Goal: Task Accomplishment & Management: Complete application form

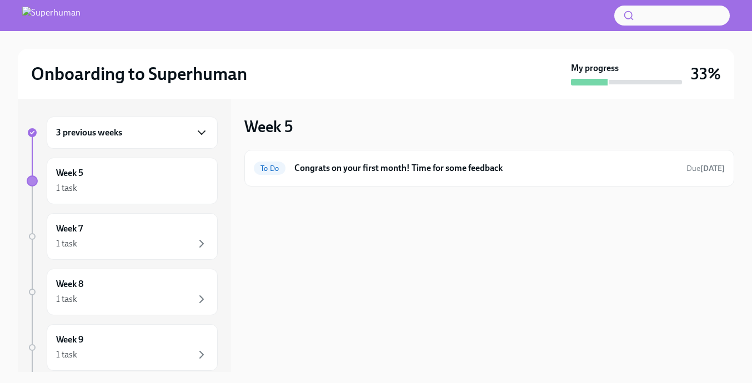
click at [199, 136] on icon "button" at bounding box center [201, 132] width 13 height 13
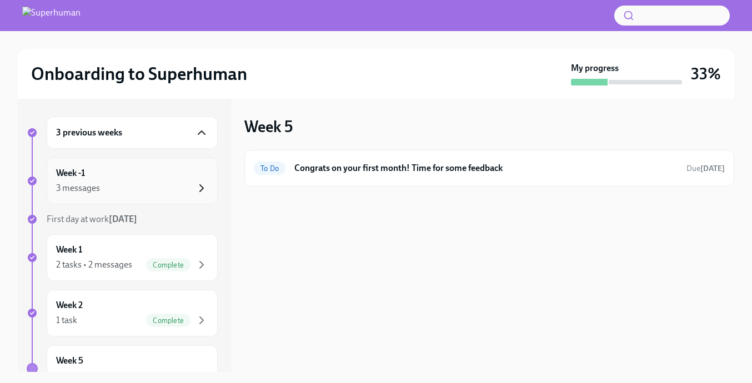
click at [201, 184] on icon "button" at bounding box center [201, 188] width 13 height 13
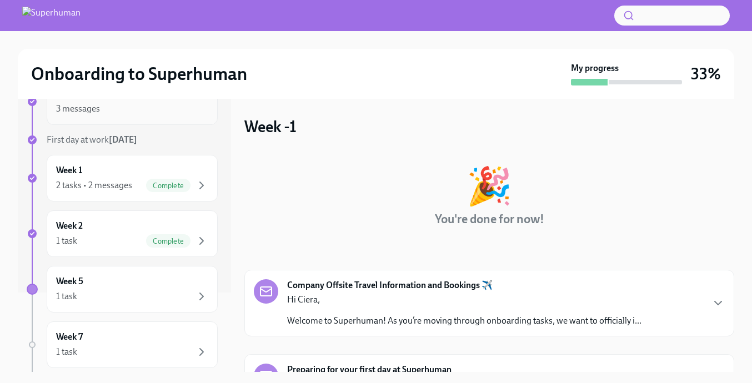
scroll to position [98, 0]
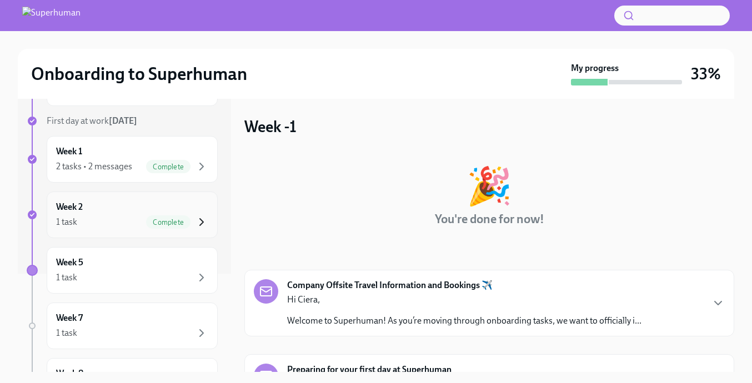
click at [204, 222] on icon "button" at bounding box center [201, 222] width 13 height 13
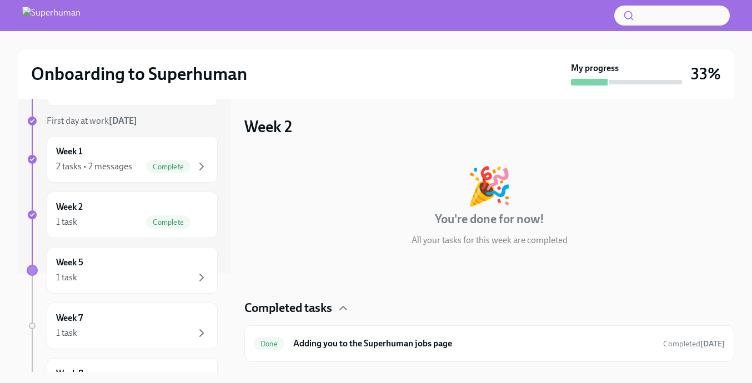
scroll to position [2, 0]
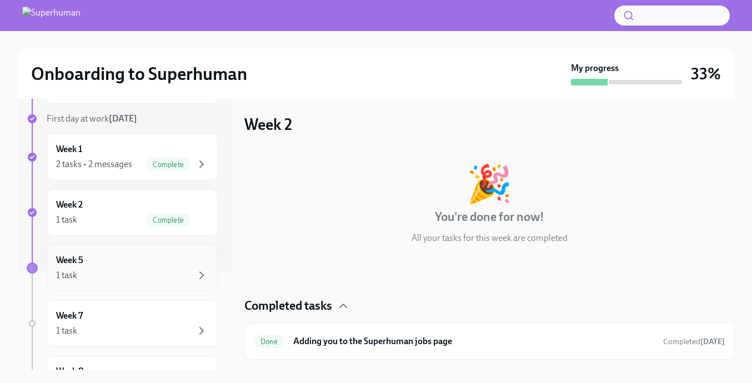
click at [189, 281] on div "1 task" at bounding box center [132, 275] width 152 height 13
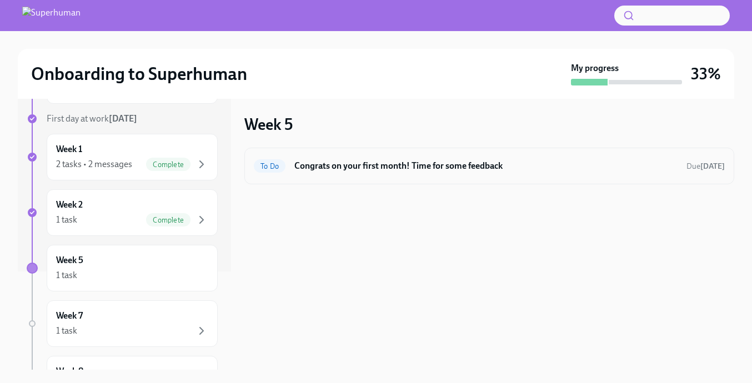
click at [346, 168] on h6 "Congrats on your first month! Time for some feedback" at bounding box center [485, 166] width 383 height 12
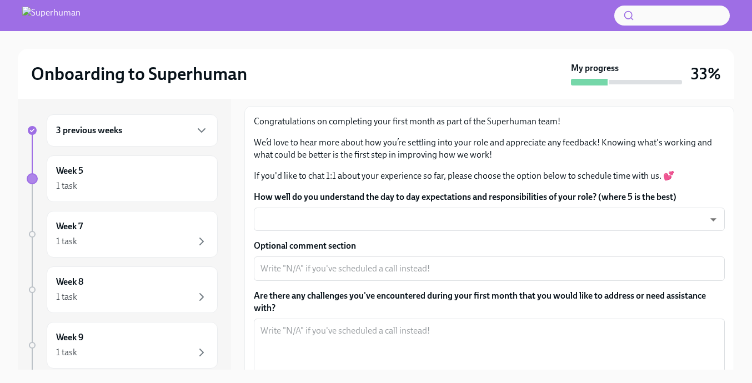
scroll to position [58, 0]
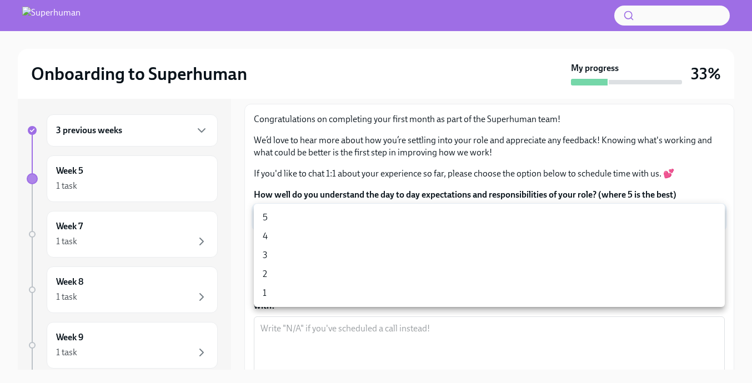
click at [487, 215] on body "Onboarding to Superhuman My progress 33% 3 previous weeks Week 5 1 task Week 7 …" at bounding box center [376, 199] width 752 height 403
click at [314, 221] on li "5" at bounding box center [489, 217] width 471 height 19
type input "xv1lIljm3"
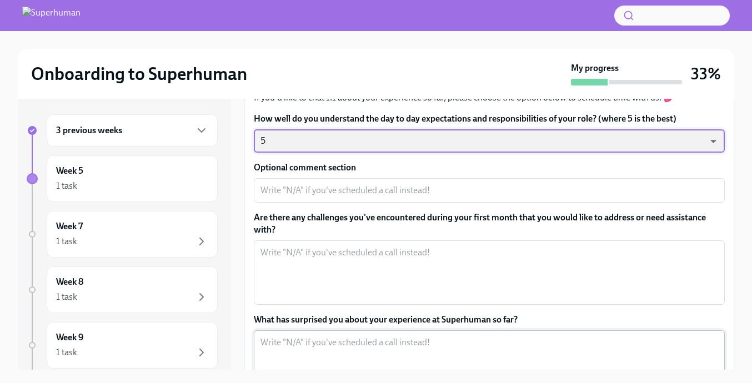
scroll to position [149, 0]
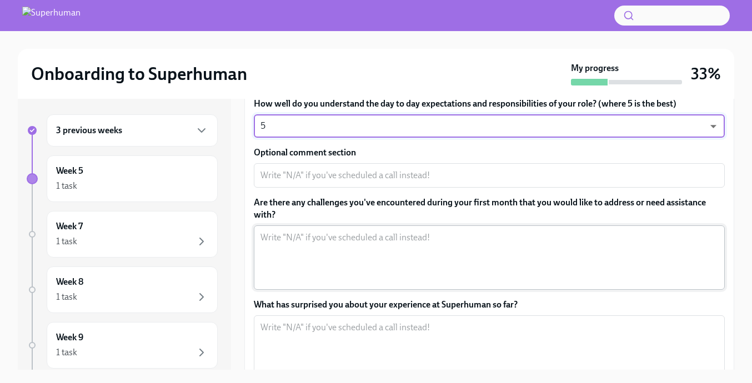
click at [340, 243] on textarea "Are there any challenges you've encountered during your first month that you wo…" at bounding box center [490, 257] width 458 height 53
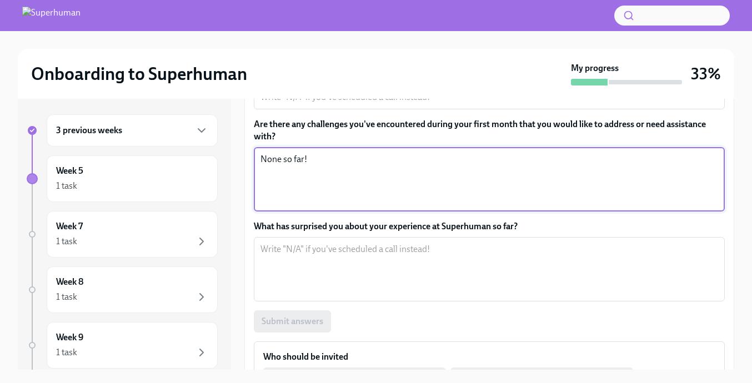
scroll to position [252, 0]
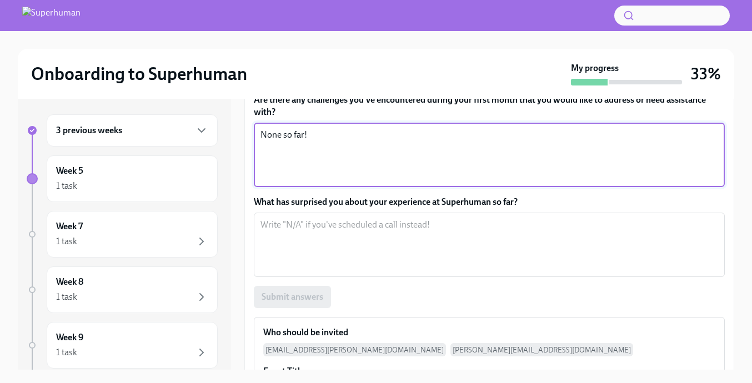
type textarea "None so far!"
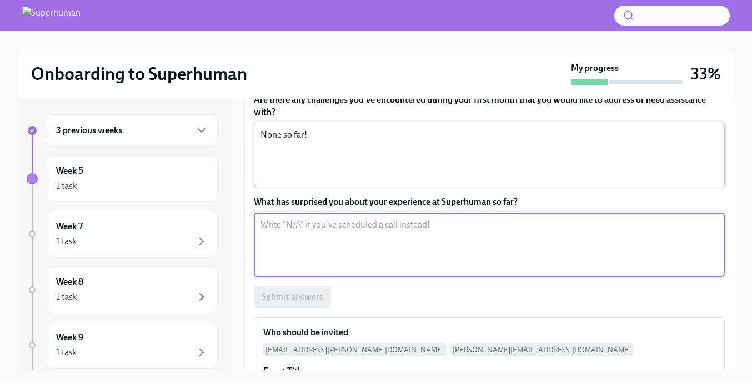
click at [368, 227] on textarea "What has surprised you about your experience at Superhuman so far?" at bounding box center [490, 244] width 458 height 53
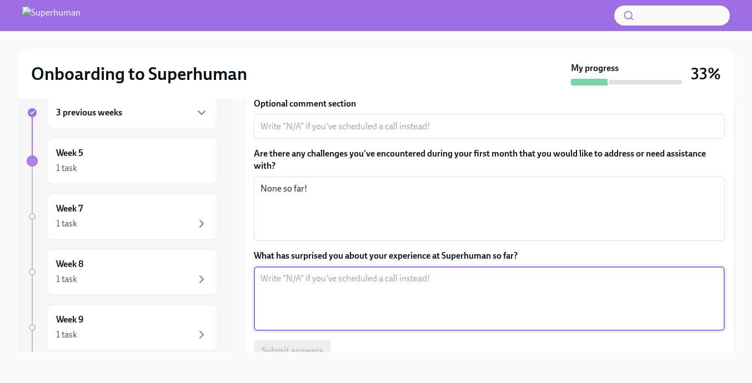
scroll to position [179, 0]
click at [373, 288] on textarea "What has surprised you about your experience at Superhuman so far?" at bounding box center [490, 299] width 458 height 53
type textarea "I"
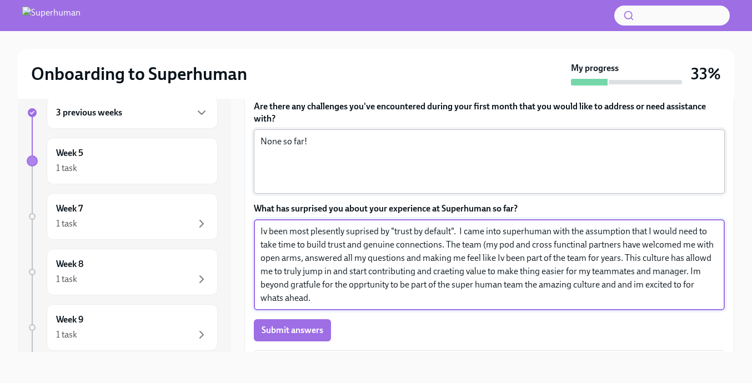
scroll to position [238, 0]
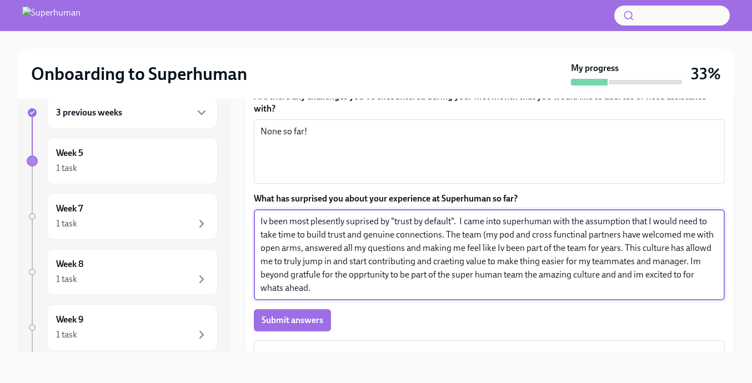
drag, startPoint x: 327, startPoint y: 291, endPoint x: 249, endPoint y: 216, distance: 107.7
click at [249, 216] on div "Congratulations on completing your first month as part of the Superhuman team! …" at bounding box center [489, 239] width 490 height 664
paste textarea "’ve been most pleasantly surprised by the principle of trust by default. When I…"
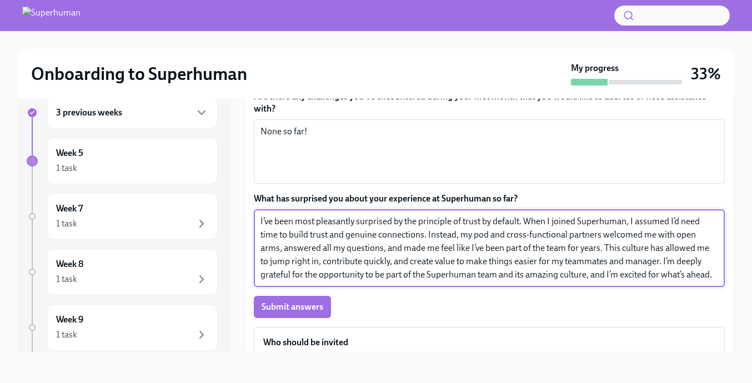
click at [464, 222] on textarea "I’ve been most pleasantly surprised by the principle of trust by default. When …" at bounding box center [490, 248] width 458 height 67
click at [523, 221] on textarea "I’ve been most pleasantly surprised by the principle of "trust by default. When…" at bounding box center [490, 248] width 458 height 67
click at [570, 256] on textarea "I’ve been most pleasantly surprised by the principle of "trust by default". Whe…" at bounding box center [490, 248] width 458 height 67
click at [463, 262] on textarea "I’ve been most pleasantly surprised by the principle of "trust by default". Whe…" at bounding box center [490, 248] width 458 height 67
click at [702, 261] on textarea "I’ve been most pleasantly surprised by the principle of "trust by default". Whe…" at bounding box center [490, 248] width 458 height 67
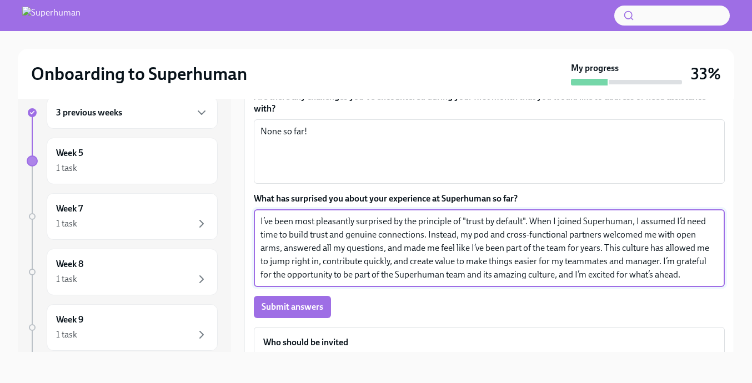
click at [692, 276] on textarea "I’ve been most pleasantly surprised by the principle of "trust by default". Whe…" at bounding box center [490, 248] width 458 height 67
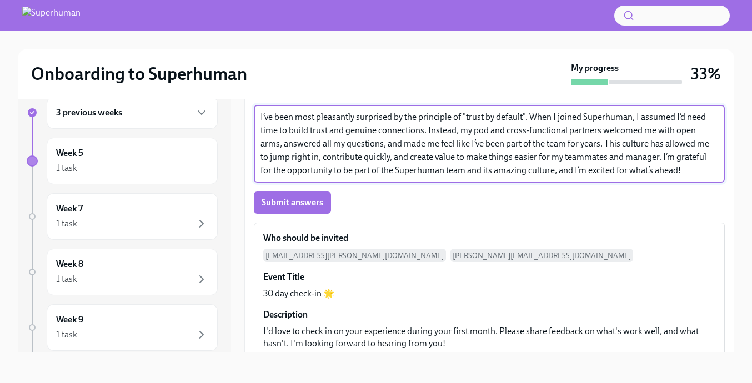
scroll to position [343, 0]
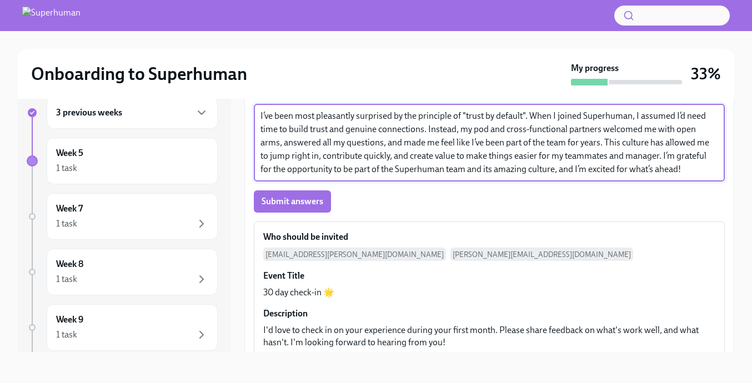
click at [605, 143] on textarea "I’ve been most pleasantly surprised by the principle of "trust by default". Whe…" at bounding box center [490, 142] width 458 height 67
click at [466, 158] on textarea "I’ve been most pleasantly surprised by the principle of "trust by default". Whe…" at bounding box center [490, 142] width 458 height 67
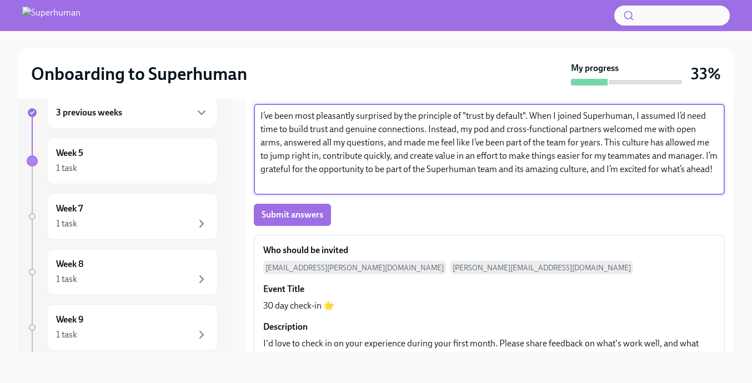
drag, startPoint x: 601, startPoint y: 168, endPoint x: 514, endPoint y: 168, distance: 86.7
click at [514, 168] on textarea "I’ve been most pleasantly surprised by the principle of "trust by default". Whe…" at bounding box center [490, 149] width 458 height 80
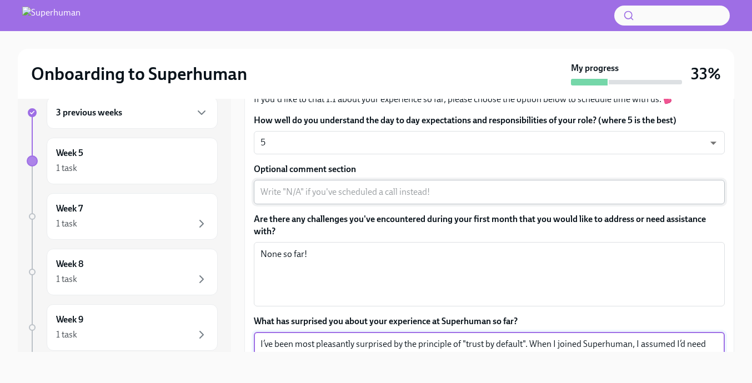
scroll to position [117, 0]
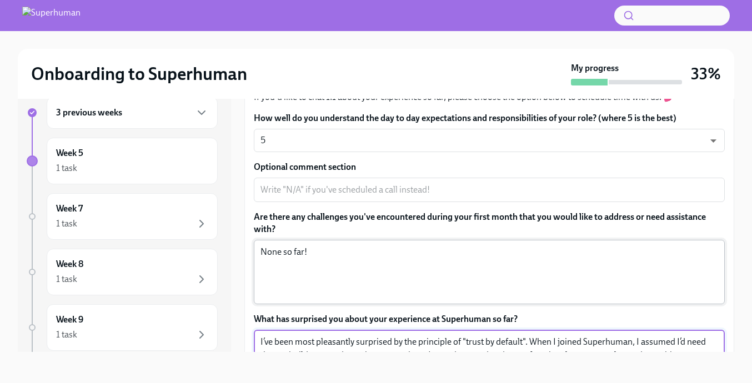
type textarea "I’ve been most pleasantly surprised by the principle of "trust by default". Whe…"
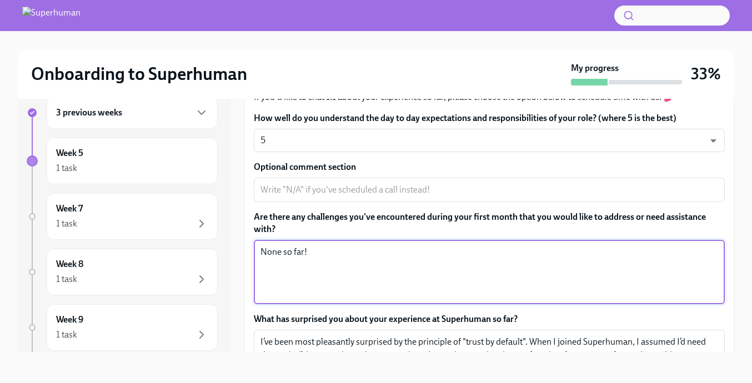
click at [398, 252] on textarea "None so far!" at bounding box center [490, 272] width 458 height 53
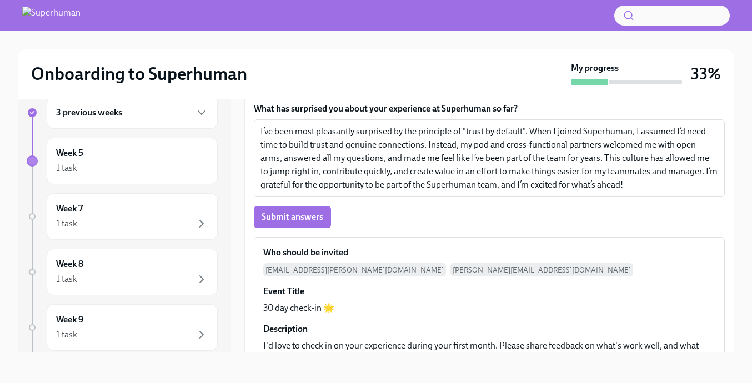
scroll to position [302, 0]
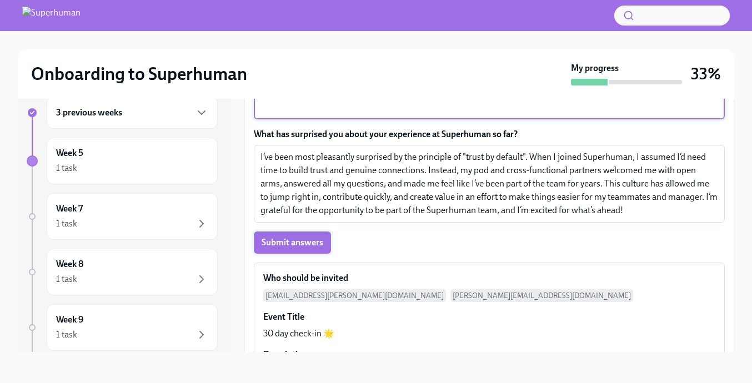
click at [298, 236] on button "Submit answers" at bounding box center [292, 243] width 77 height 22
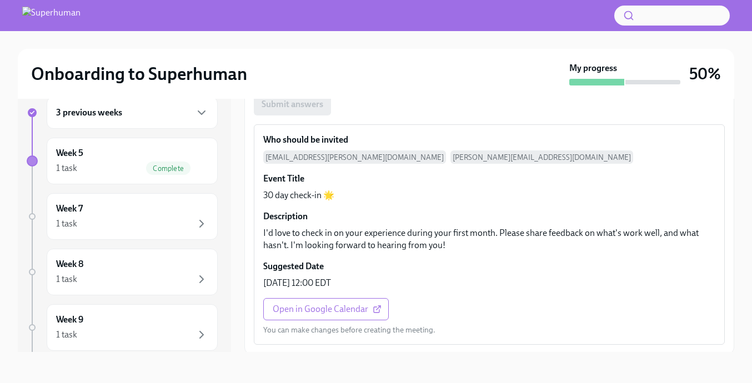
scroll to position [443, 0]
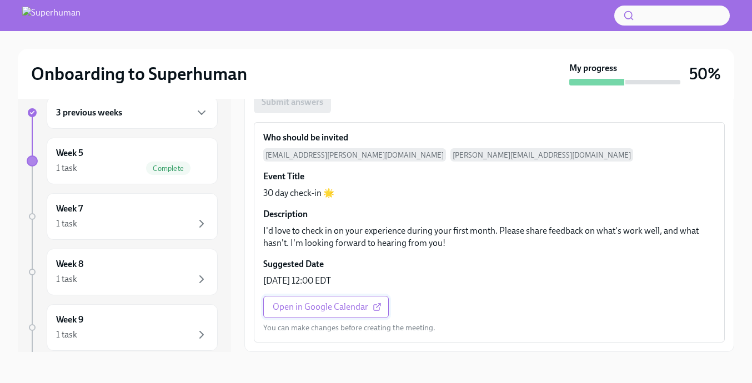
click at [348, 310] on span "Open in Google Calendar" at bounding box center [326, 307] width 107 height 11
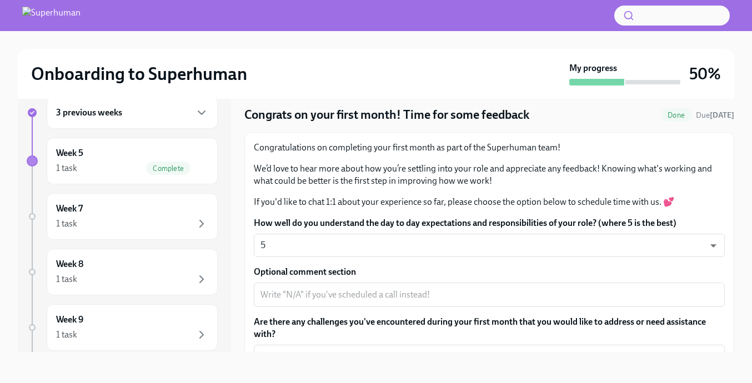
scroll to position [0, 0]
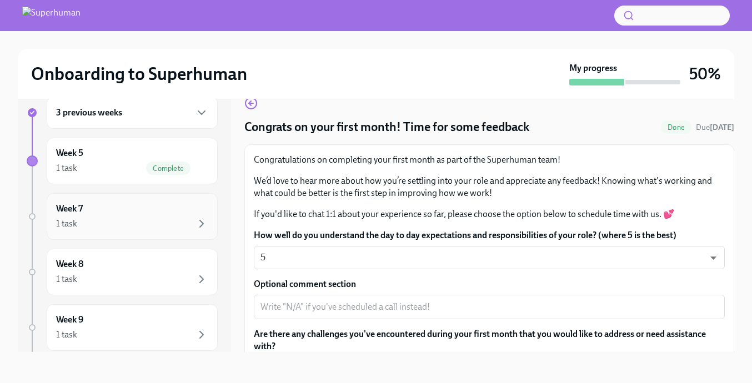
click at [77, 214] on h6 "Week 7" at bounding box center [69, 209] width 27 height 12
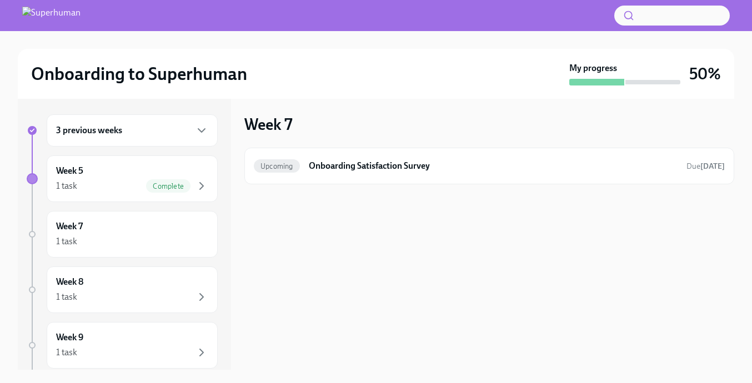
scroll to position [2, 0]
click at [78, 296] on div "1 task" at bounding box center [132, 297] width 152 height 13
click at [117, 284] on div "Week 8 1 task" at bounding box center [132, 290] width 152 height 28
click at [127, 343] on div "Week 9 1 task" at bounding box center [132, 346] width 152 height 28
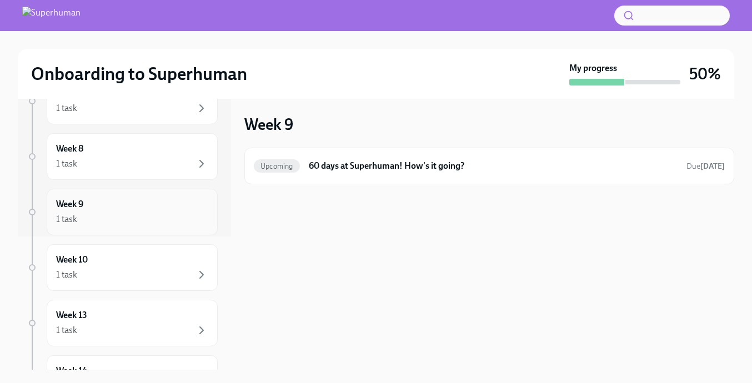
scroll to position [152, 0]
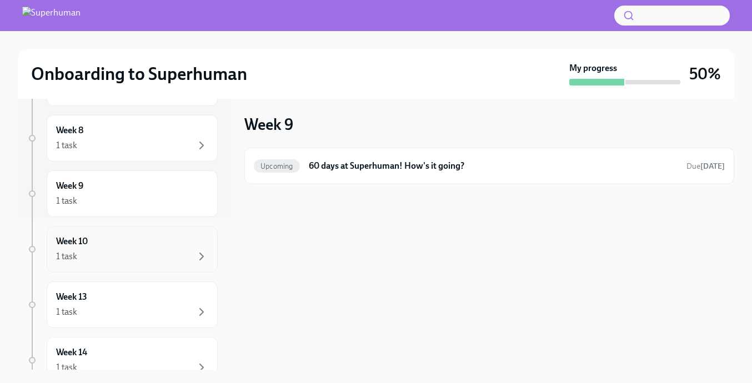
click at [98, 261] on div "1 task" at bounding box center [132, 256] width 152 height 13
click at [104, 301] on div "Week 13 1 task" at bounding box center [132, 305] width 152 height 28
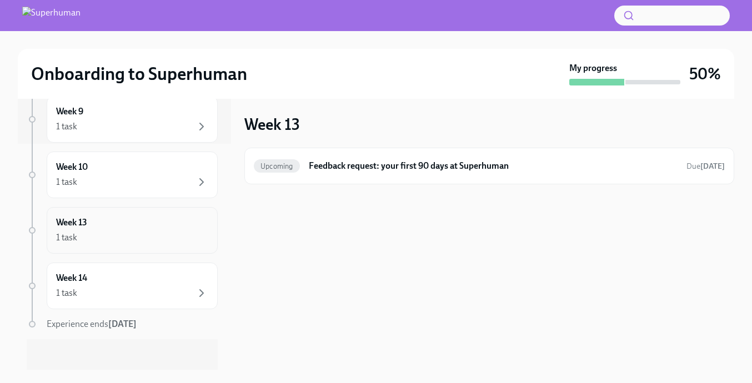
scroll to position [231, 0]
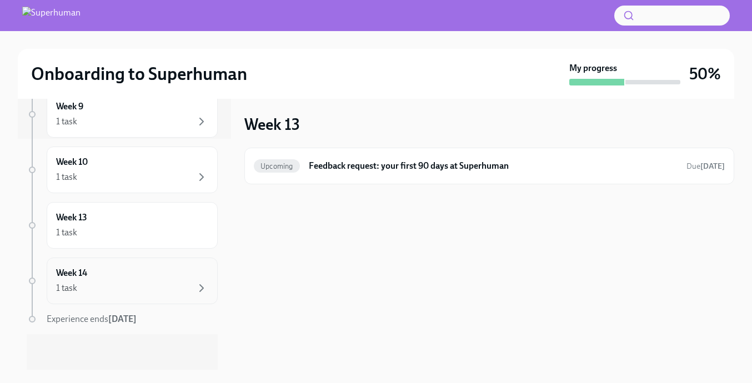
click at [98, 282] on div "1 task" at bounding box center [132, 288] width 152 height 13
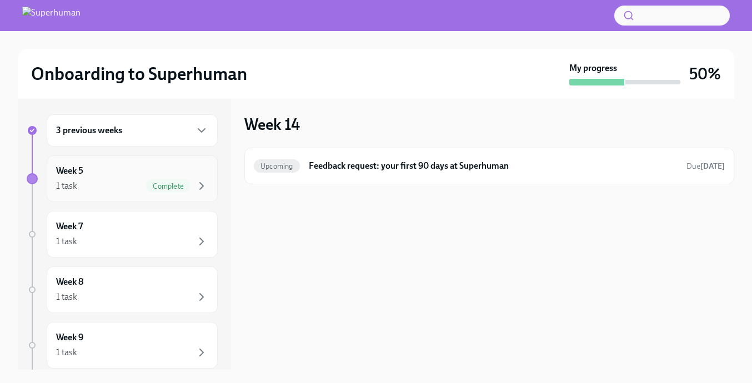
click at [88, 187] on div "1 task Complete" at bounding box center [132, 185] width 152 height 13
